Goal: Transaction & Acquisition: Purchase product/service

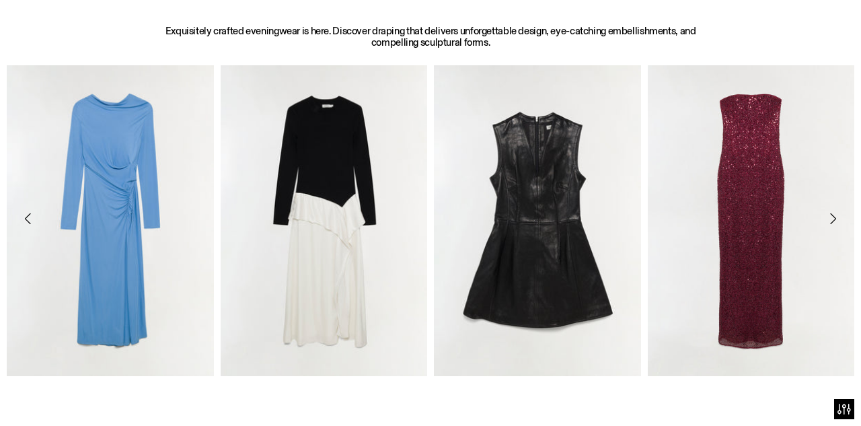
click at [850, 118] on html "For screen-reader mode - click the first button of the website Accessibility Sc…" at bounding box center [430, 213] width 861 height 426
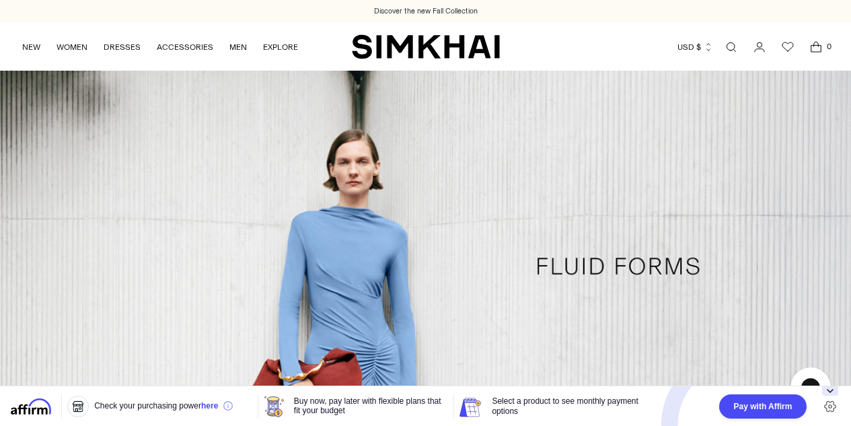
click at [726, 46] on link "Open search modal" at bounding box center [730, 47] width 27 height 27
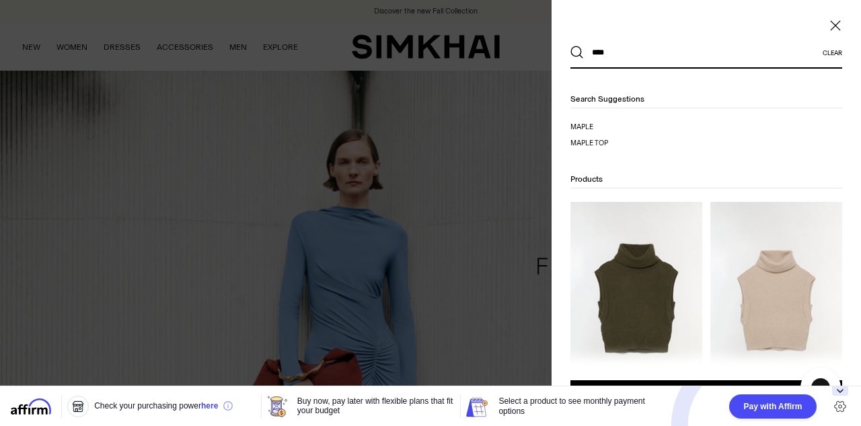
type input "****"
click at [594, 136] on ul "mapl e mapl e top" at bounding box center [636, 138] width 132 height 32
click at [594, 144] on span "e top" at bounding box center [598, 143] width 19 height 9
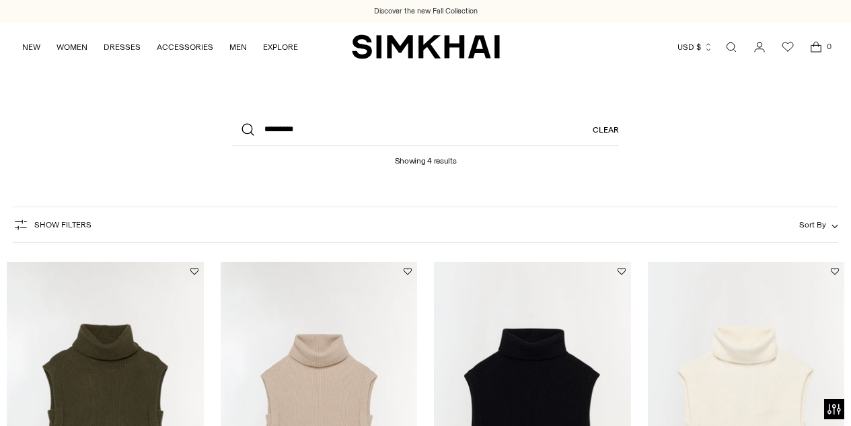
scroll to position [178, 0]
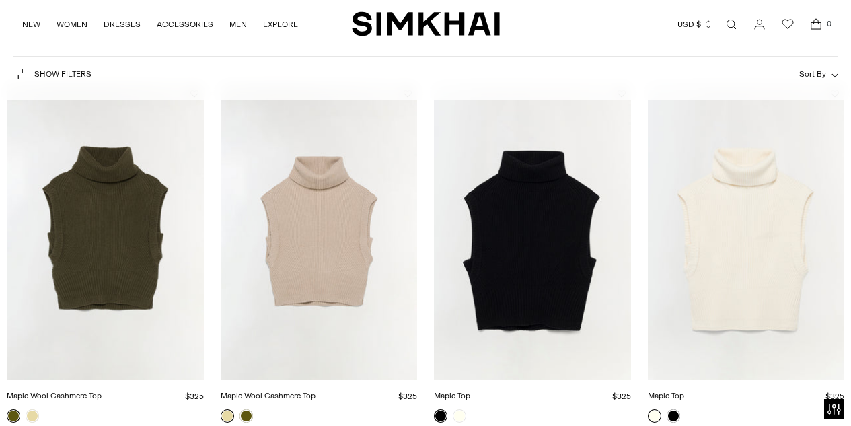
click at [850, 149] on html "For screen-reader mode - click the first button of the website Accessibility Sc…" at bounding box center [425, 281] width 851 height 918
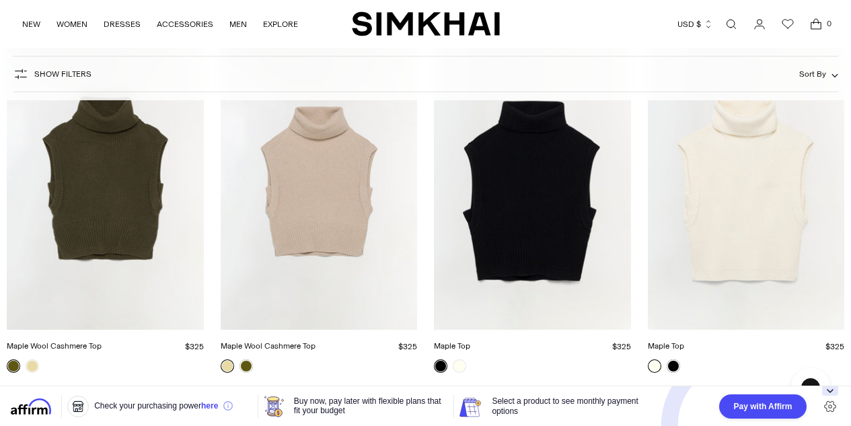
scroll to position [0, 0]
click at [0, 0] on img "Maple Top" at bounding box center [0, 0] width 0 height 0
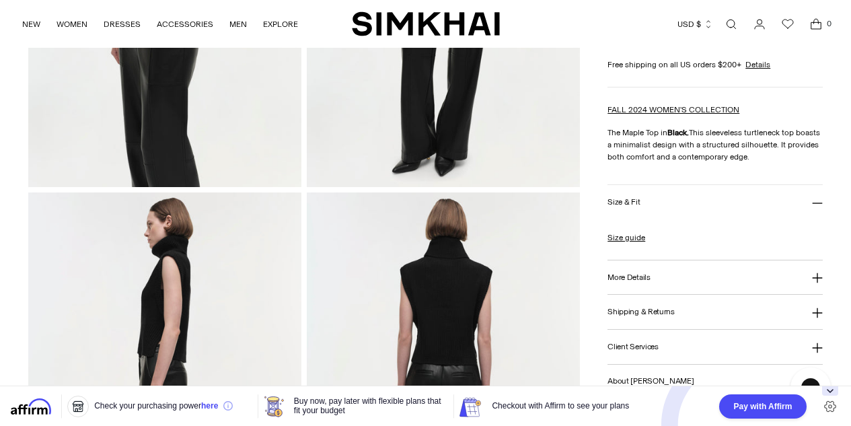
scroll to position [324, 0]
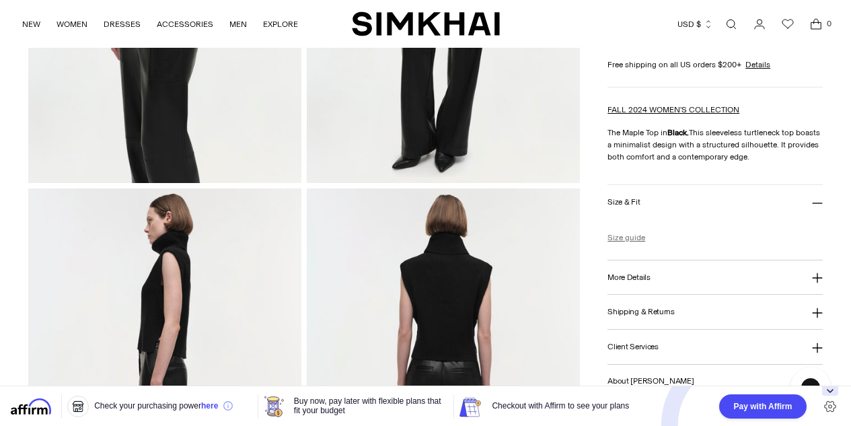
click at [625, 233] on link "Size guide" at bounding box center [626, 237] width 38 height 12
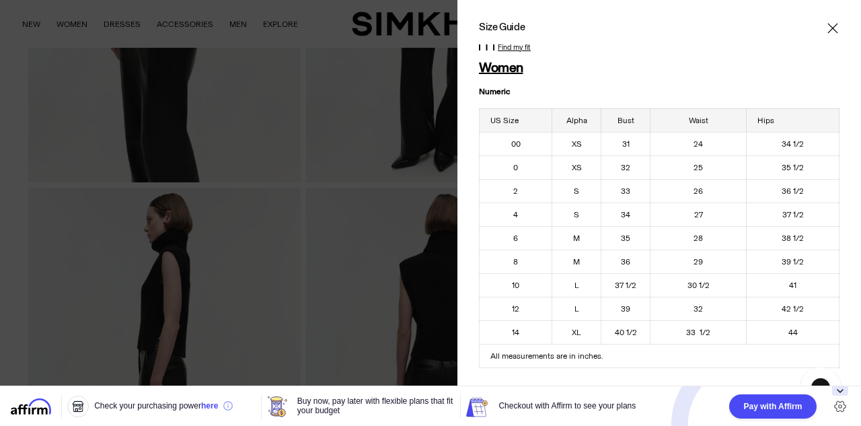
click at [827, 30] on icon "Close" at bounding box center [832, 28] width 11 height 13
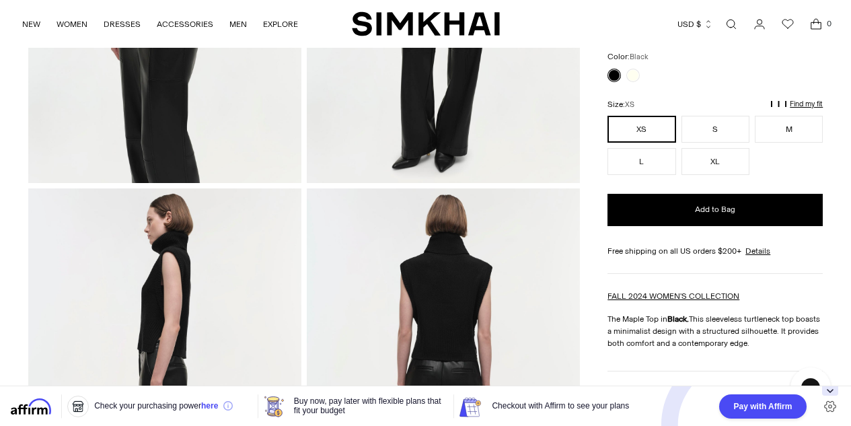
scroll to position [0, 0]
